Goal: Complete application form

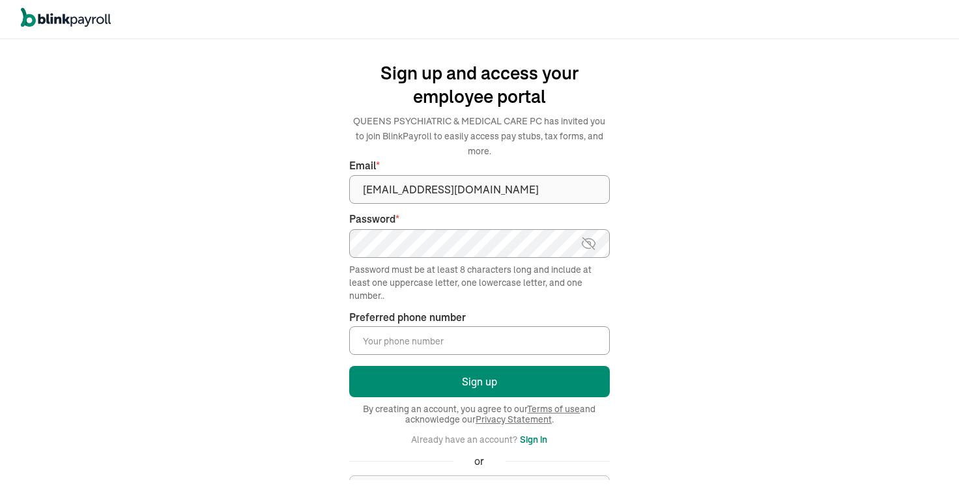
click at [388, 342] on input "Preferred phone number *" at bounding box center [479, 340] width 261 height 29
type input "[PHONE_NUMBER]"
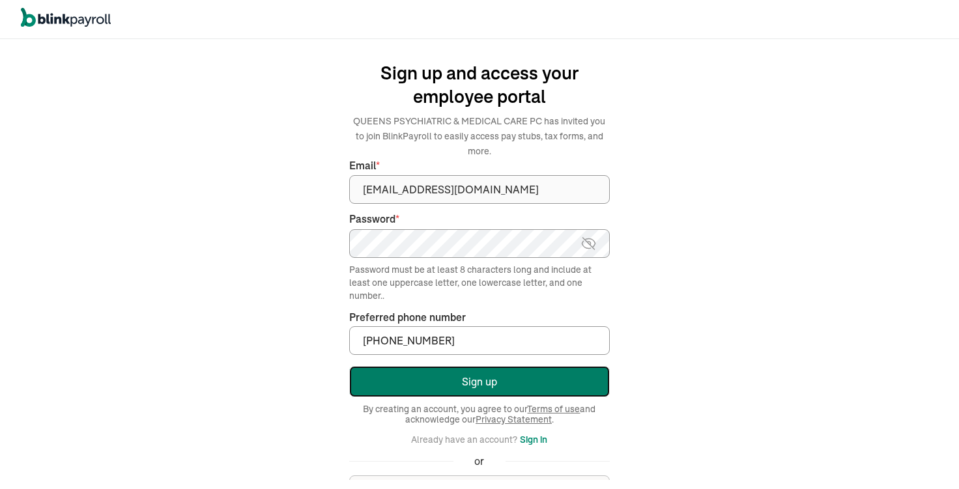
click at [444, 381] on button "Sign up" at bounding box center [479, 381] width 261 height 31
